Goal: Transaction & Acquisition: Purchase product/service

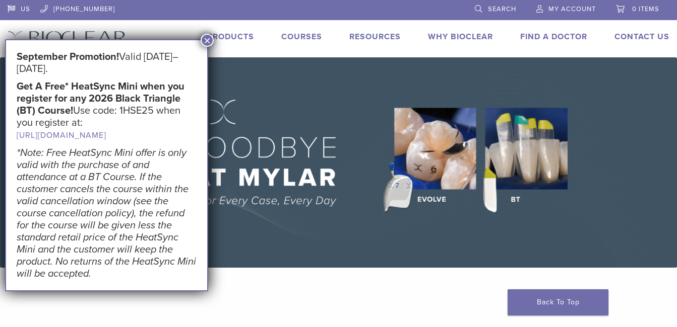
click at [204, 43] on button "×" at bounding box center [206, 40] width 13 height 13
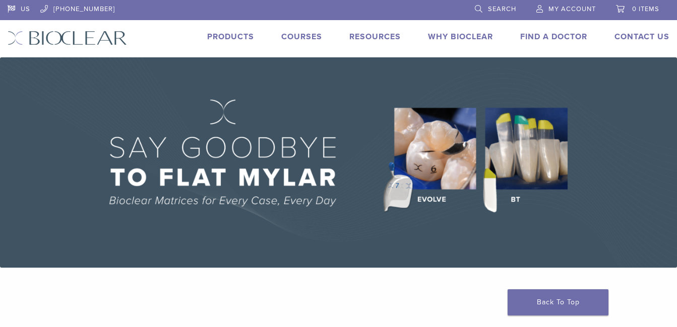
click at [303, 37] on link "Courses" at bounding box center [301, 37] width 41 height 10
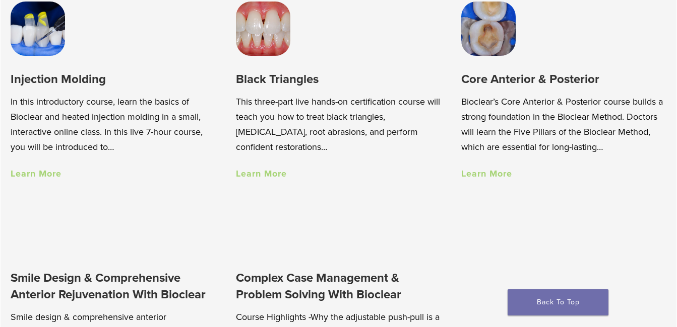
scroll to position [725, 0]
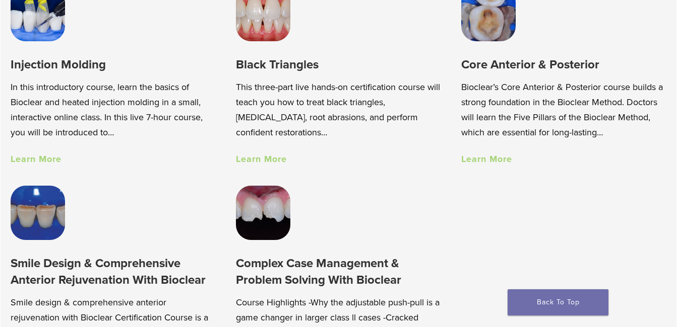
click at [272, 161] on link "Learn More" at bounding box center [261, 159] width 51 height 11
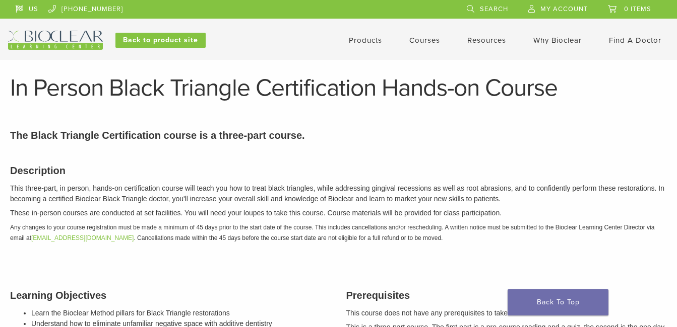
click at [363, 38] on link "Products" at bounding box center [365, 40] width 33 height 9
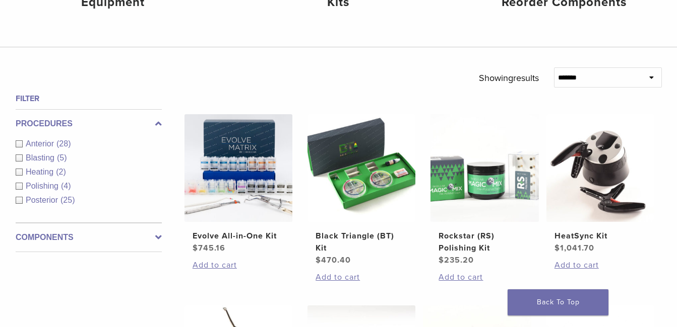
scroll to position [326, 0]
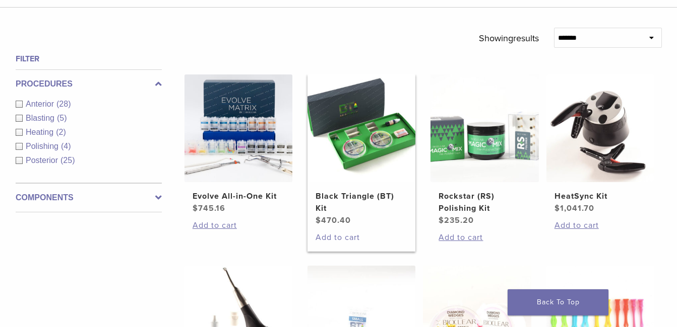
click at [341, 236] on link "Add to cart" at bounding box center [361, 238] width 92 height 12
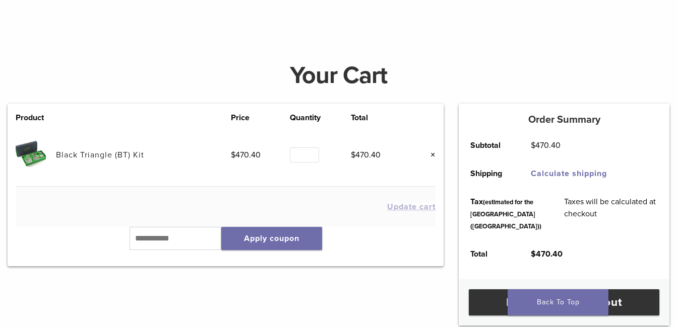
scroll to position [105, 0]
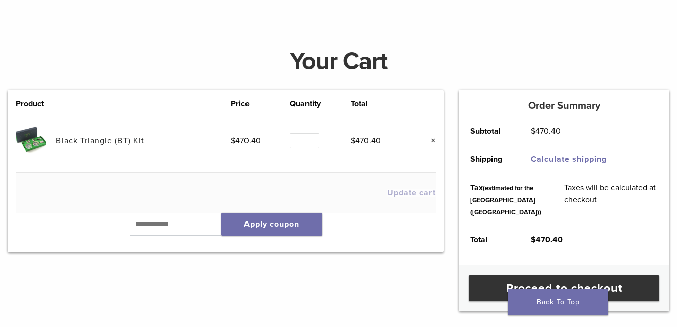
drag, startPoint x: 76, startPoint y: 133, endPoint x: 76, endPoint y: 141, distance: 7.6
click at [76, 141] on td "Black Triangle (BT) Kit" at bounding box center [143, 141] width 175 height 63
click at [33, 138] on img at bounding box center [31, 141] width 30 height 30
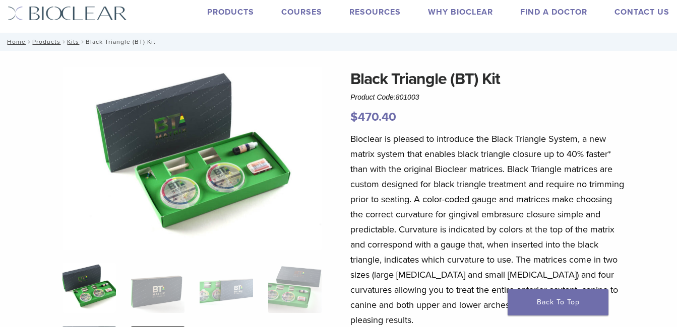
scroll to position [23, 0]
